Goal: Task Accomplishment & Management: Use online tool/utility

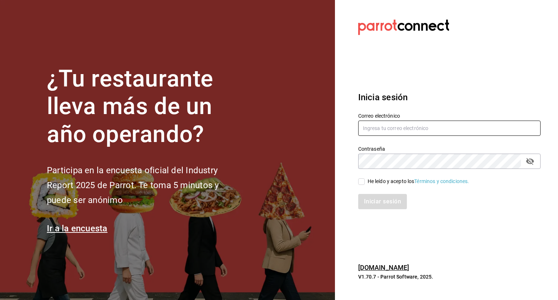
type input "[PERSON_NAME][EMAIL_ADDRESS][PERSON_NAME][DOMAIN_NAME]"
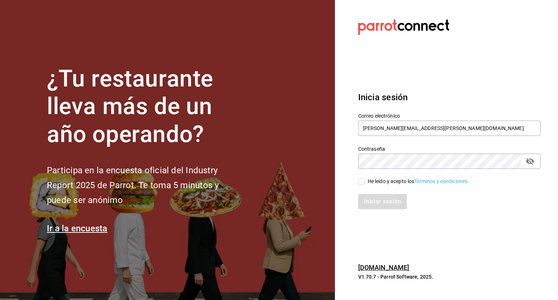
click at [360, 183] on input "He leído y acepto los Términos y condiciones." at bounding box center [361, 181] width 7 height 7
checkbox input "true"
click at [386, 205] on button "Iniciar sesión" at bounding box center [382, 201] width 49 height 15
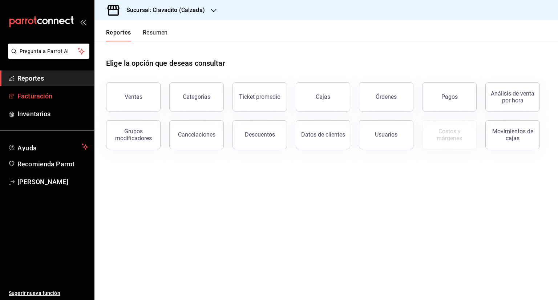
click at [43, 99] on span "Facturación" at bounding box center [52, 96] width 71 height 10
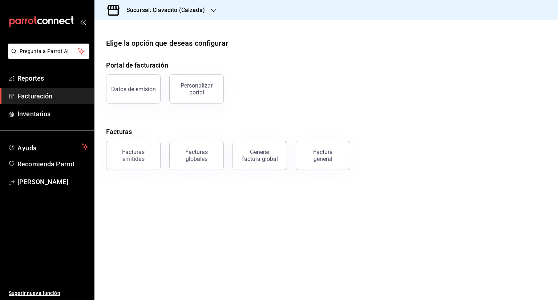
click at [212, 9] on icon "button" at bounding box center [214, 11] width 6 height 6
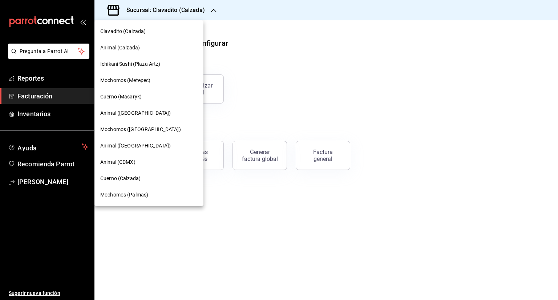
click at [123, 114] on span "Animal (St Regis)" at bounding box center [135, 113] width 70 height 8
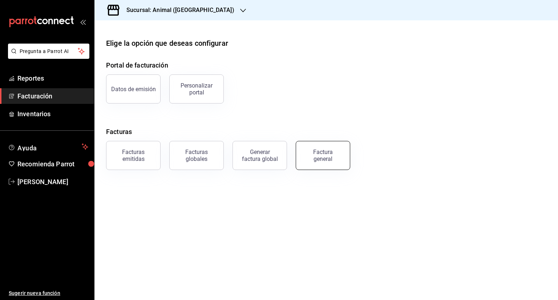
click at [343, 146] on button "Factura general" at bounding box center [323, 155] width 54 height 29
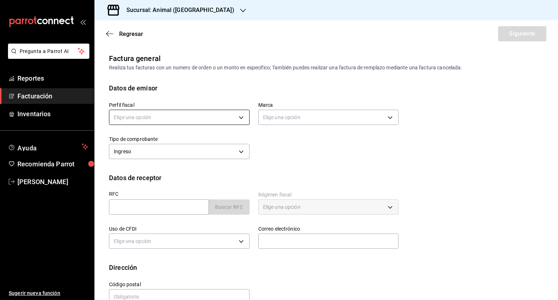
click at [190, 118] on body "Pregunta a Parrot AI Reportes Facturación Inventarios Ayuda Recomienda Parrot S…" at bounding box center [279, 150] width 558 height 300
click at [126, 155] on li "FUEGO SALVAJE" at bounding box center [178, 154] width 138 height 13
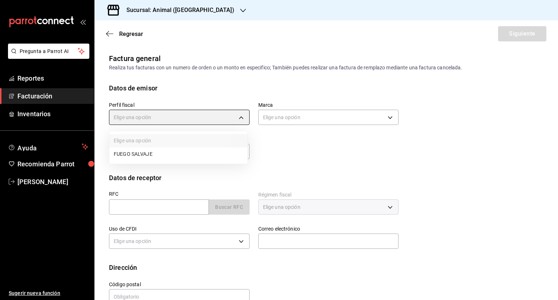
type input "0846ec4d-2658-4da1-83bc-18be15ccd2fc"
type input "3f39fcdc-c8c4-4fff-883a-47b345d9391c"
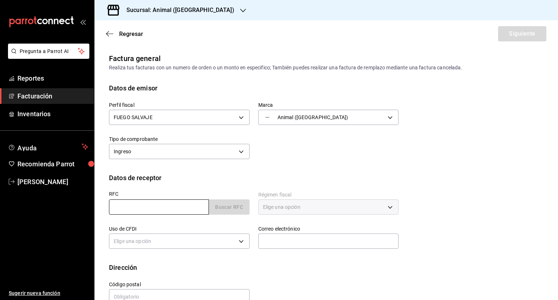
drag, startPoint x: 140, startPoint y: 209, endPoint x: 164, endPoint y: 214, distance: 24.9
click at [140, 209] on input "text" at bounding box center [159, 206] width 100 height 15
paste input "PMM000602HE8"
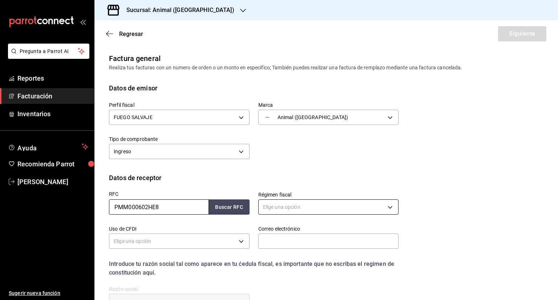
type input "PMM000602HE8"
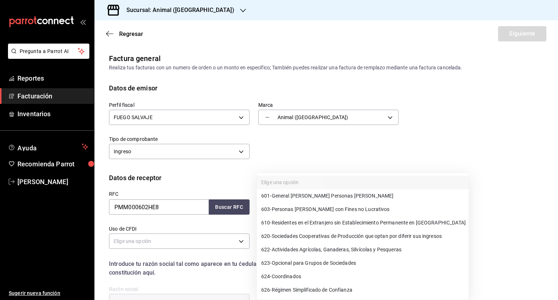
click at [286, 208] on body "Pregunta a Parrot AI Reportes Facturación Inventarios Ayuda Recomienda Parrot S…" at bounding box center [279, 150] width 558 height 300
click at [337, 196] on span "601 - General de Ley Personas Morales" at bounding box center [327, 196] width 132 height 8
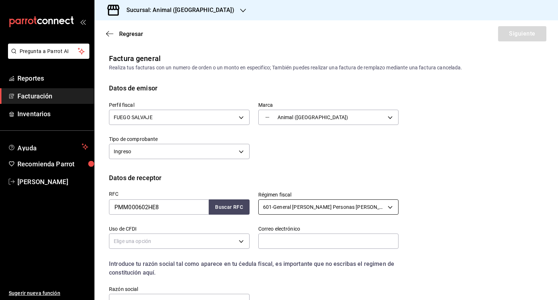
click at [315, 205] on body "Pregunta a Parrot AI Reportes Facturación Inventarios Ayuda Recomienda Parrot S…" at bounding box center [279, 150] width 558 height 300
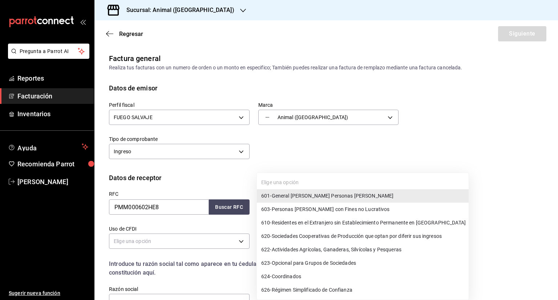
click at [336, 293] on span "626 - Régimen Simplificado de Confianza" at bounding box center [306, 290] width 91 height 8
type input "626"
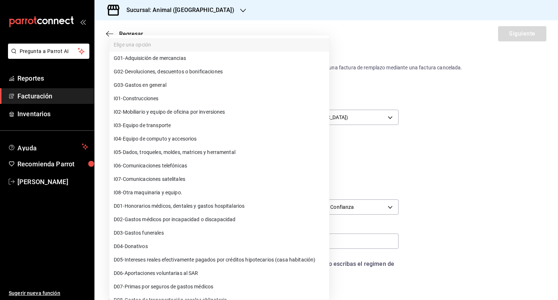
click at [168, 239] on body "Pregunta a Parrot AI Reportes Facturación Inventarios Ayuda Recomienda Parrot S…" at bounding box center [279, 150] width 558 height 300
click at [161, 84] on span "G03 - Gastos en general" at bounding box center [140, 85] width 53 height 8
type input "G03"
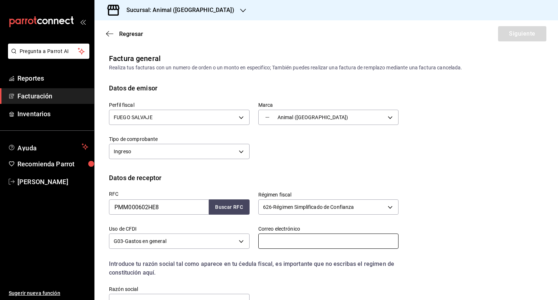
click at [285, 242] on input "text" at bounding box center [328, 241] width 141 height 15
type input "[PERSON_NAME][EMAIL_ADDRESS][PERSON_NAME][DOMAIN_NAME]"
type input "76177"
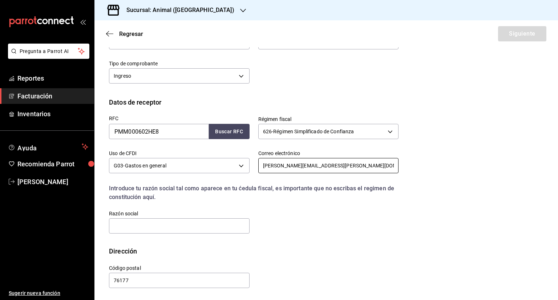
scroll to position [76, 0]
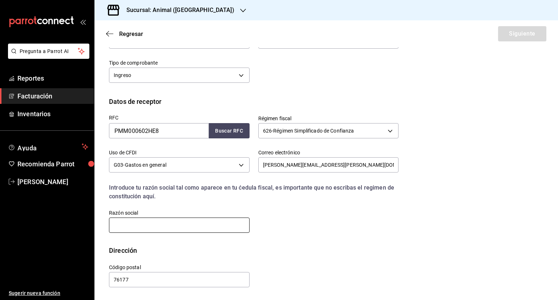
click at [134, 224] on input "text" at bounding box center [179, 225] width 141 height 15
paste input "PROCESOS Y MANUFACTURAS MECANICAS"
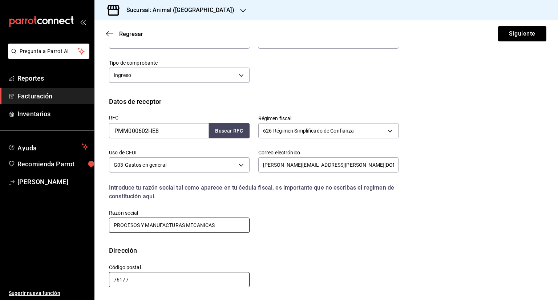
type input "PROCESOS Y MANUFACTURAS MECANICAS"
drag, startPoint x: 142, startPoint y: 280, endPoint x: 104, endPoint y: 282, distance: 38.5
click at [103, 279] on div "Código postal 76177" at bounding box center [174, 271] width 149 height 33
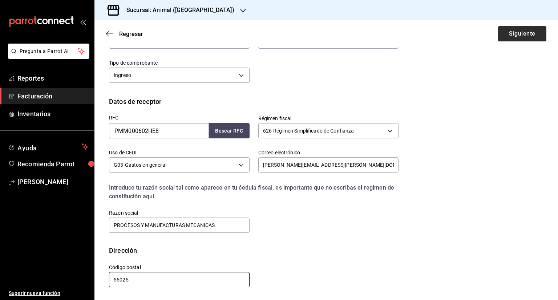
type input "55025"
click at [511, 32] on button "Siguiente" at bounding box center [522, 33] width 48 height 15
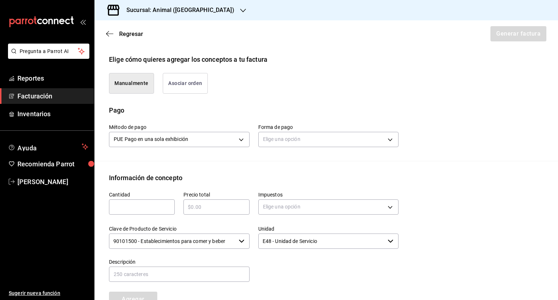
scroll to position [185, 0]
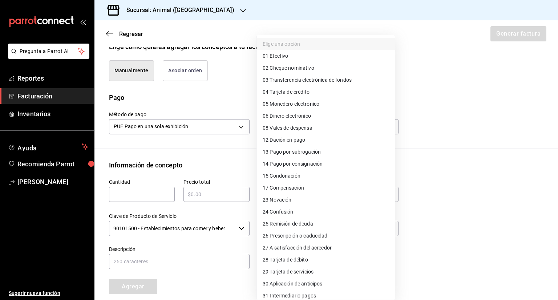
click at [323, 128] on body "Pregunta a Parrot AI Reportes Facturación Inventarios Ayuda Recomienda Parrot S…" at bounding box center [279, 150] width 558 height 300
click at [294, 92] on span "04 Tarjeta de crédito" at bounding box center [286, 92] width 47 height 8
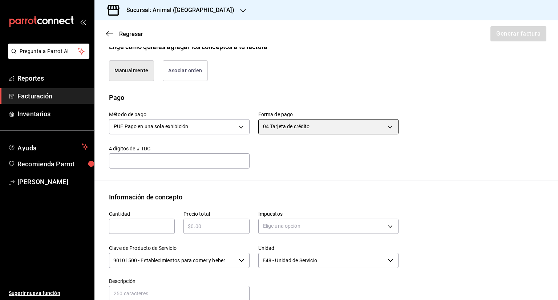
type input "04"
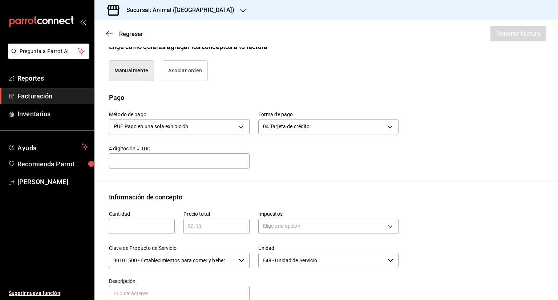
click at [145, 229] on input "text" at bounding box center [142, 226] width 66 height 9
type input "1"
click at [201, 226] on input "text" at bounding box center [216, 226] width 66 height 9
type input "$17974"
click at [299, 227] on body "Pregunta a Parrot AI Reportes Facturación Inventarios Ayuda Recomienda Parrot S…" at bounding box center [279, 150] width 558 height 300
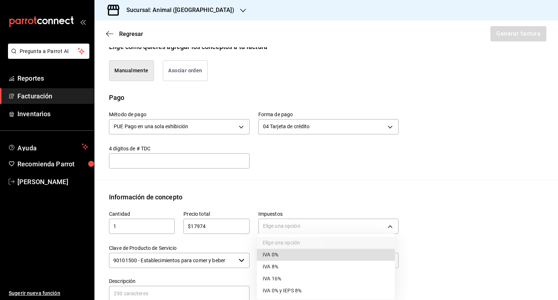
click at [273, 278] on span "IVA 16%" at bounding box center [272, 279] width 19 height 8
type input "IVA_16"
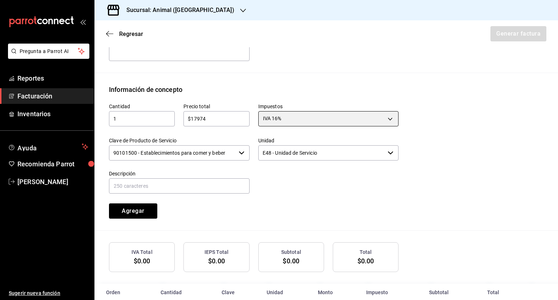
scroll to position [294, 0]
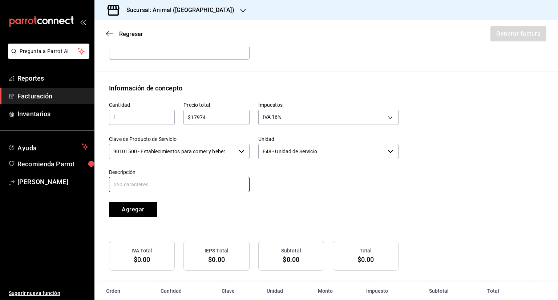
click at [160, 184] on input "text" at bounding box center [179, 184] width 141 height 15
type input "ALIMENTOS Y BEBIDAS"
click at [131, 208] on button "Agregar" at bounding box center [133, 209] width 48 height 15
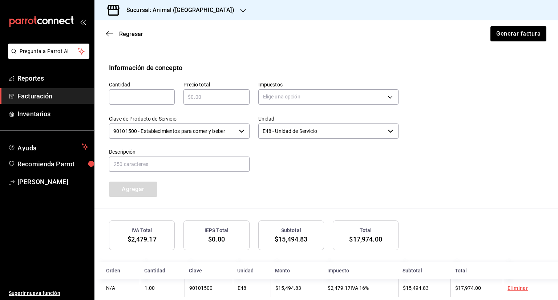
scroll to position [326, 0]
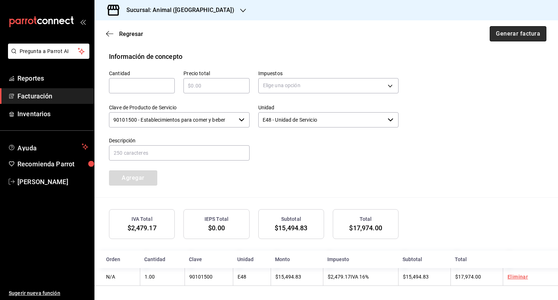
click at [524, 33] on button "Generar factura" at bounding box center [518, 33] width 57 height 15
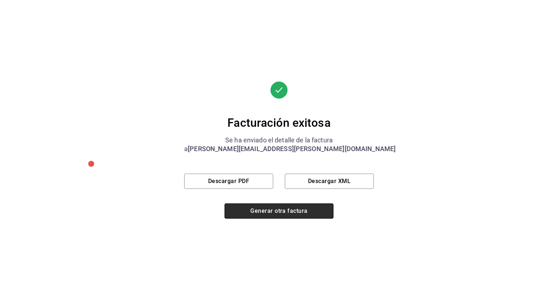
click at [278, 211] on button "Generar otra factura" at bounding box center [279, 210] width 109 height 15
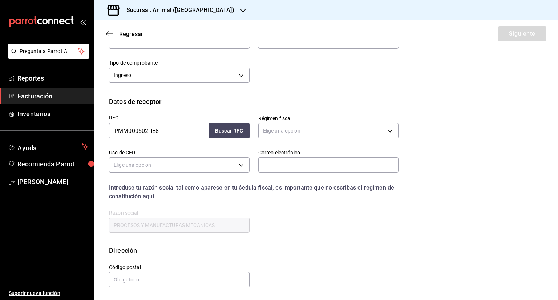
scroll to position [17, 0]
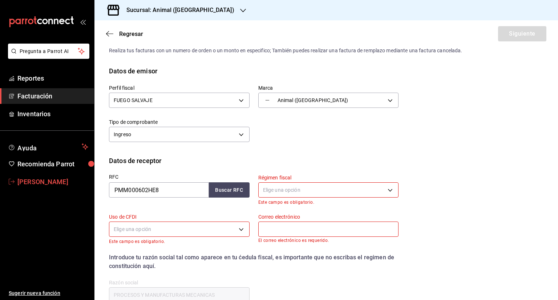
click at [40, 179] on span "Sandra Quiroz" at bounding box center [52, 182] width 71 height 10
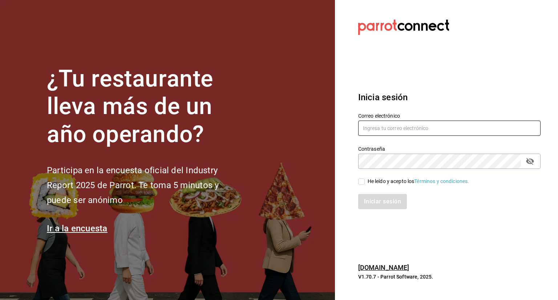
type input "[PERSON_NAME][EMAIL_ADDRESS][PERSON_NAME][DOMAIN_NAME]"
